Goal: Information Seeking & Learning: Learn about a topic

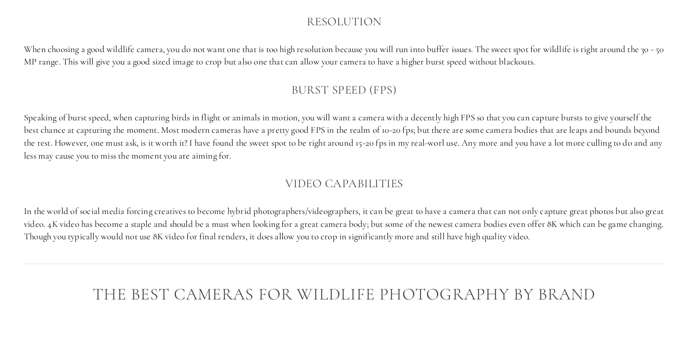
scroll to position [656, 0]
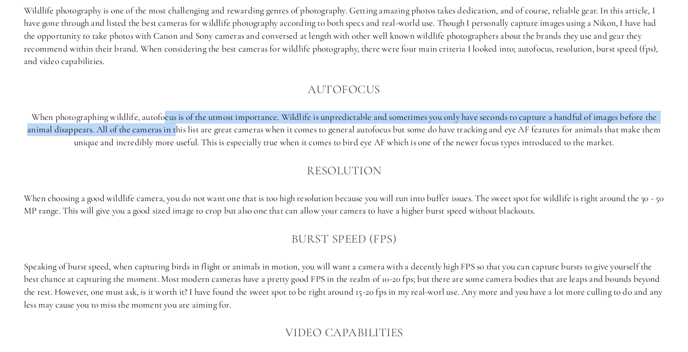
drag, startPoint x: 163, startPoint y: 116, endPoint x: 175, endPoint y: 132, distance: 19.8
click at [175, 132] on p "When photographing wildlife, autofocus is of the utmost importance. Wildlife is…" at bounding box center [344, 130] width 640 height 38
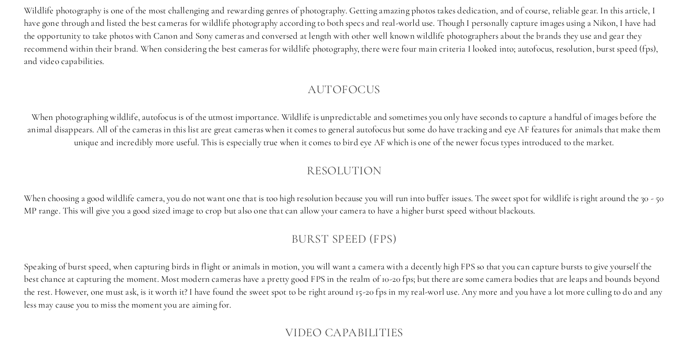
click at [311, 124] on p "When photographing wildlife, autofocus is of the utmost importance. Wildlife is…" at bounding box center [344, 130] width 640 height 38
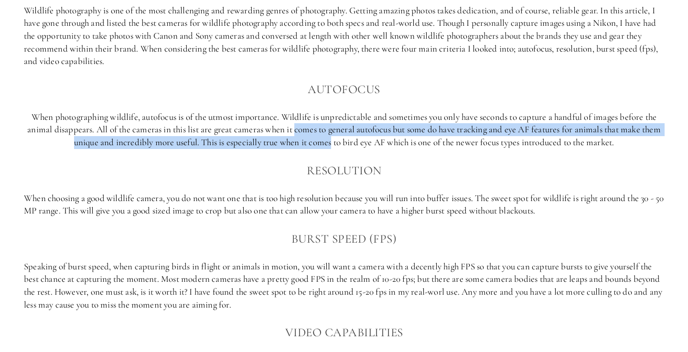
drag, startPoint x: 311, startPoint y: 124, endPoint x: 324, endPoint y: 147, distance: 26.4
click at [324, 147] on p "When photographing wildlife, autofocus is of the utmost importance. Wildlife is…" at bounding box center [344, 130] width 640 height 38
drag, startPoint x: 324, startPoint y: 147, endPoint x: 308, endPoint y: 129, distance: 24.3
click at [308, 129] on p "When photographing wildlife, autofocus is of the utmost importance. Wildlife is…" at bounding box center [344, 130] width 640 height 38
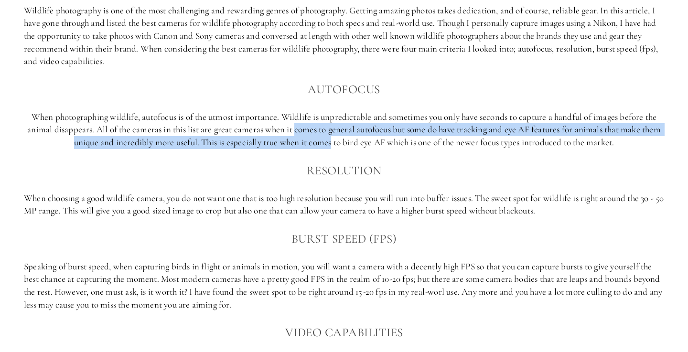
click at [308, 129] on p "When photographing wildlife, autofocus is of the utmost importance. Wildlife is…" at bounding box center [344, 130] width 640 height 38
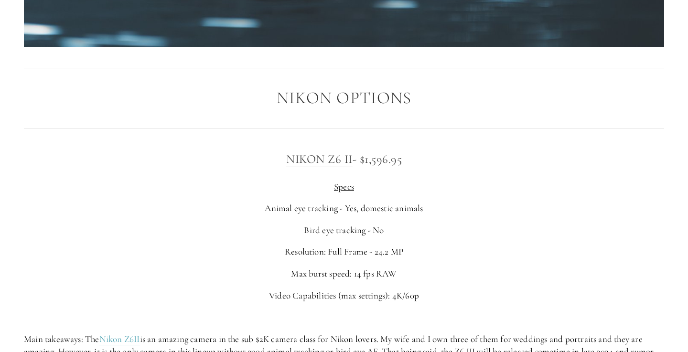
scroll to position [1535, 0]
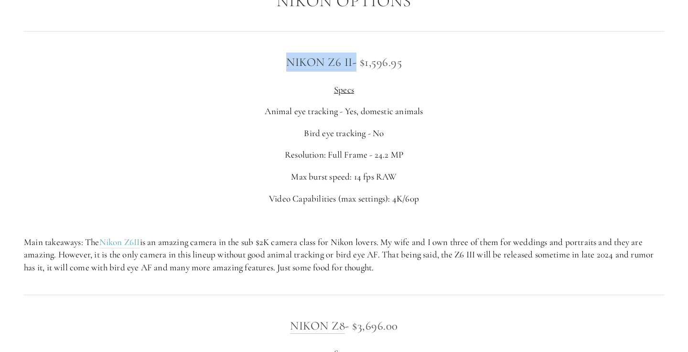
drag, startPoint x: 277, startPoint y: 61, endPoint x: 353, endPoint y: 65, distance: 75.6
click at [353, 65] on h3 "Nikon Z6 II - $1,596.95" at bounding box center [344, 62] width 640 height 19
copy h3 "Nikon Z6 II"
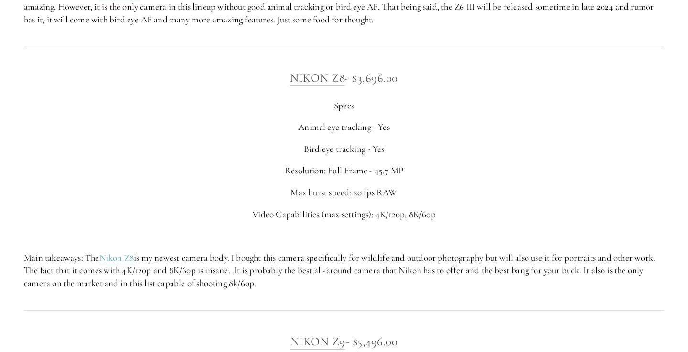
scroll to position [1788, 0]
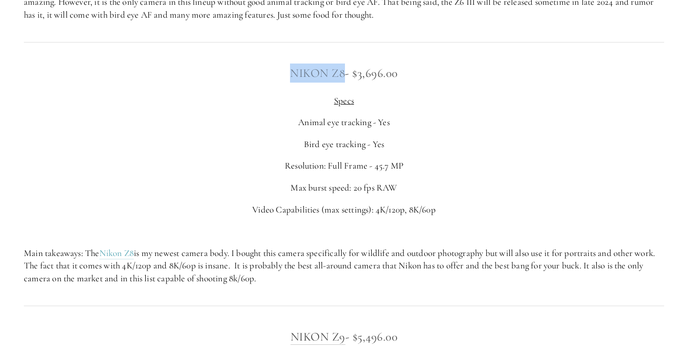
drag, startPoint x: 275, startPoint y: 74, endPoint x: 343, endPoint y: 77, distance: 67.9
click at [343, 77] on h3 "Nikon Z8 - $3,696.00" at bounding box center [344, 73] width 640 height 19
copy link "Nikon Z8"
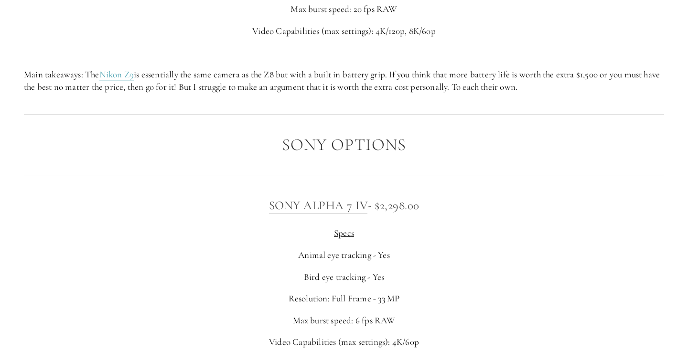
scroll to position [2269, 0]
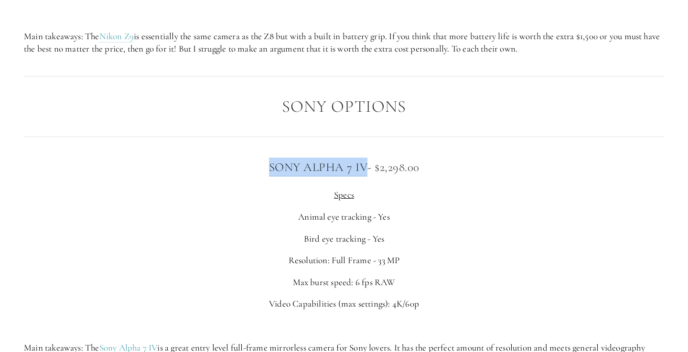
drag, startPoint x: 249, startPoint y: 171, endPoint x: 364, endPoint y: 177, distance: 114.4
click at [364, 177] on h3 "Sony Alpha 7 IV - $2,298.00" at bounding box center [344, 167] width 640 height 19
copy link "Sony Alpha 7 IV"
